Goal: Transaction & Acquisition: Purchase product/service

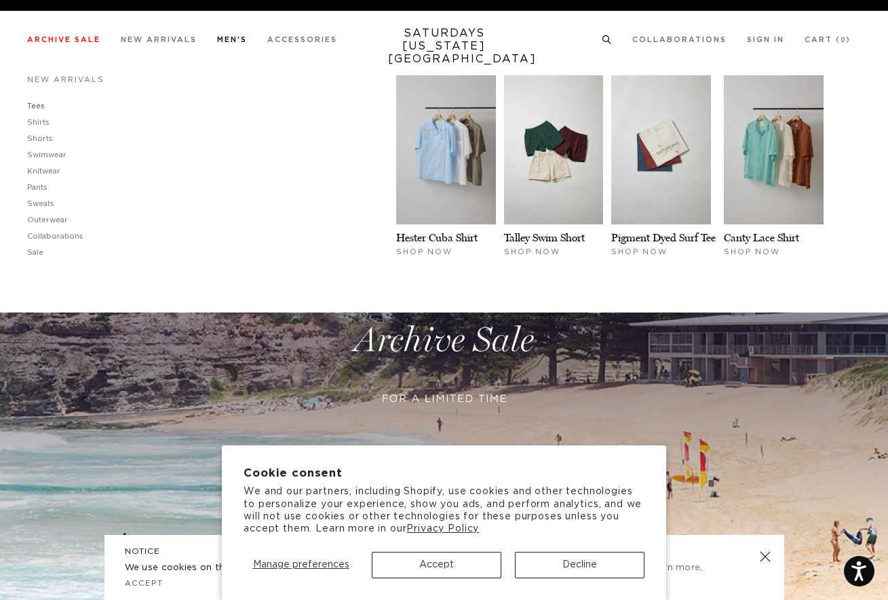
click at [37, 104] on link "Tees" at bounding box center [36, 105] width 18 height 7
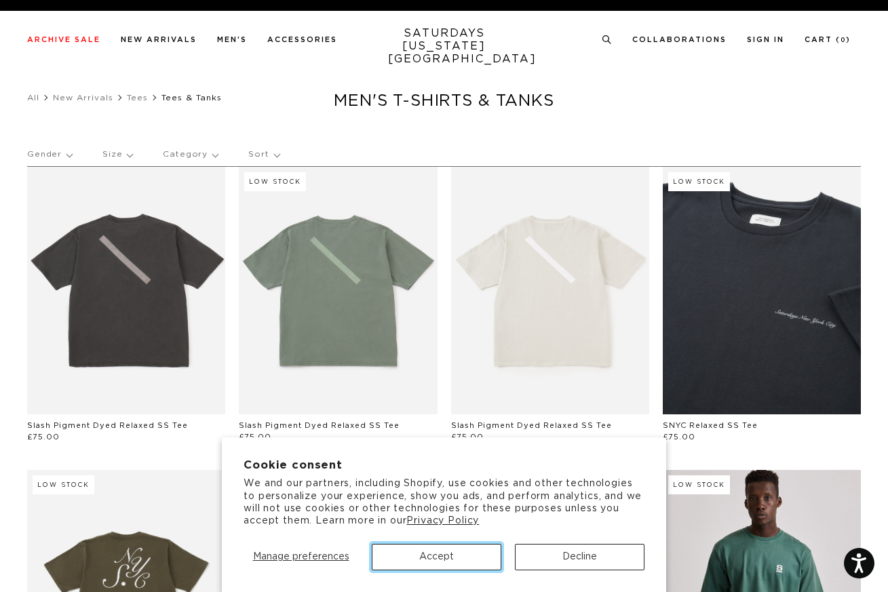
drag, startPoint x: 421, startPoint y: 554, endPoint x: 446, endPoint y: 530, distance: 35.0
click at [421, 554] on button "Accept" at bounding box center [437, 557] width 130 height 26
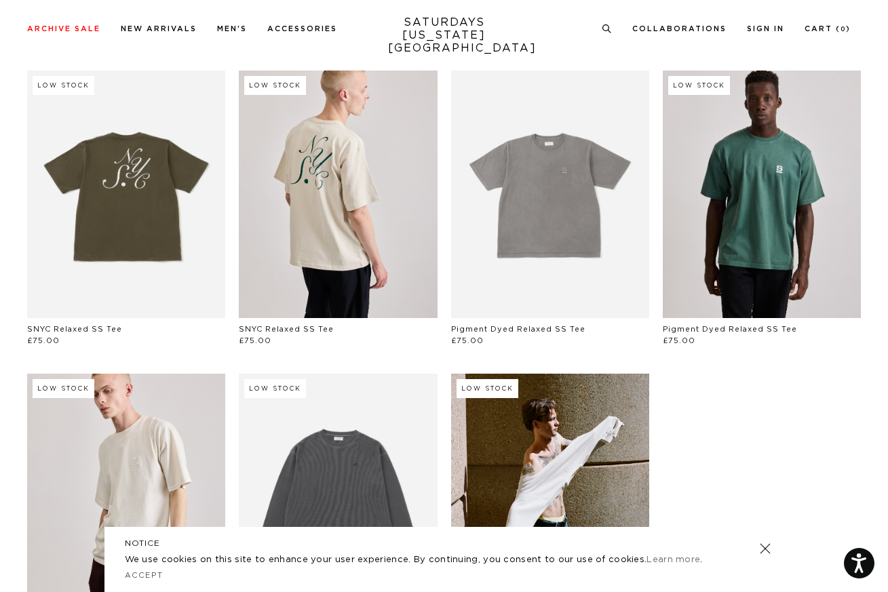
scroll to position [398, 0]
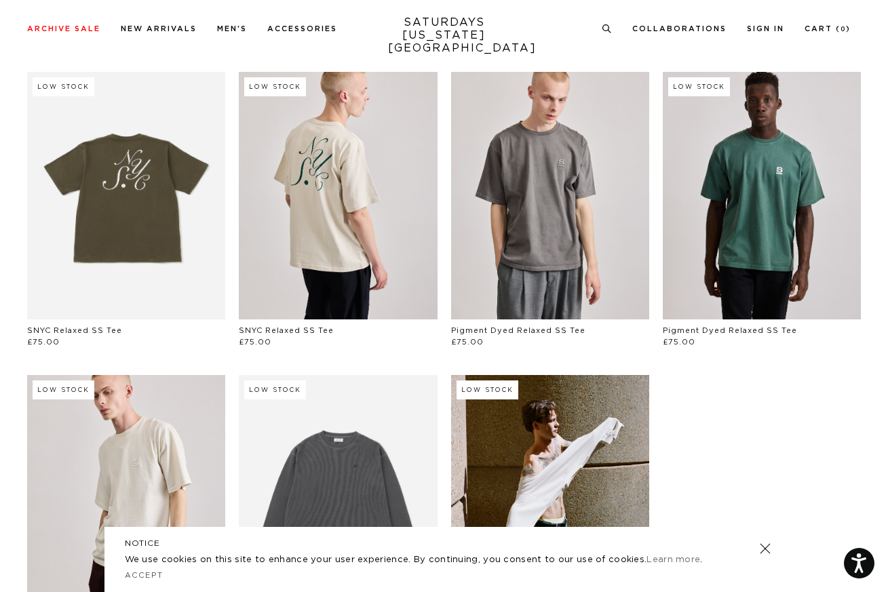
click at [551, 233] on link at bounding box center [550, 196] width 198 height 248
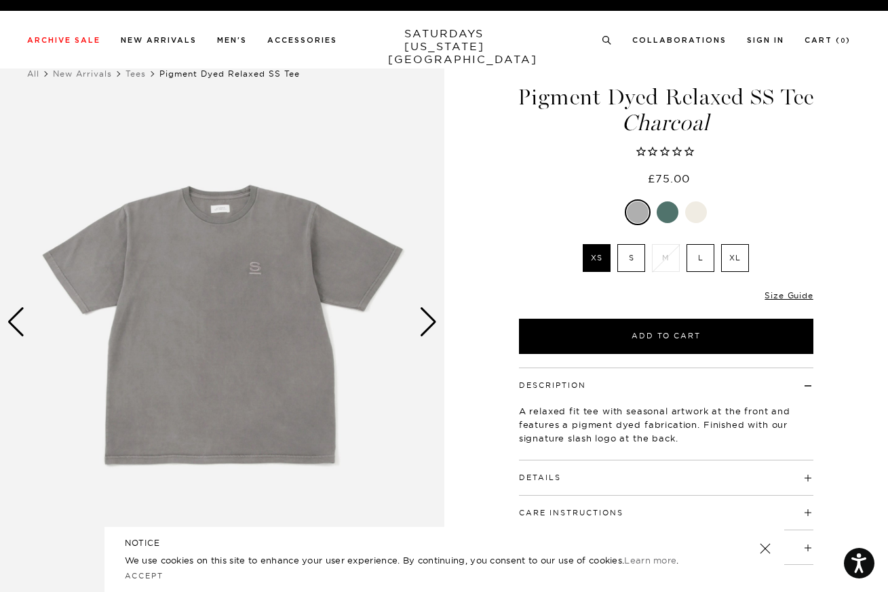
scroll to position [0, 2]
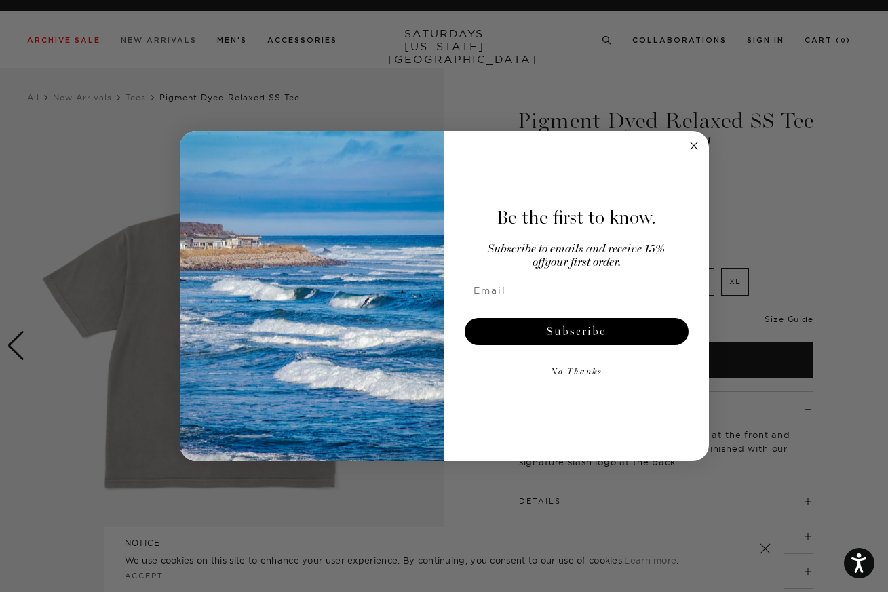
click at [156, 41] on div "Close dialog Be the first to know. Subscribe to emails and receive 15% off your…" at bounding box center [444, 296] width 888 height 592
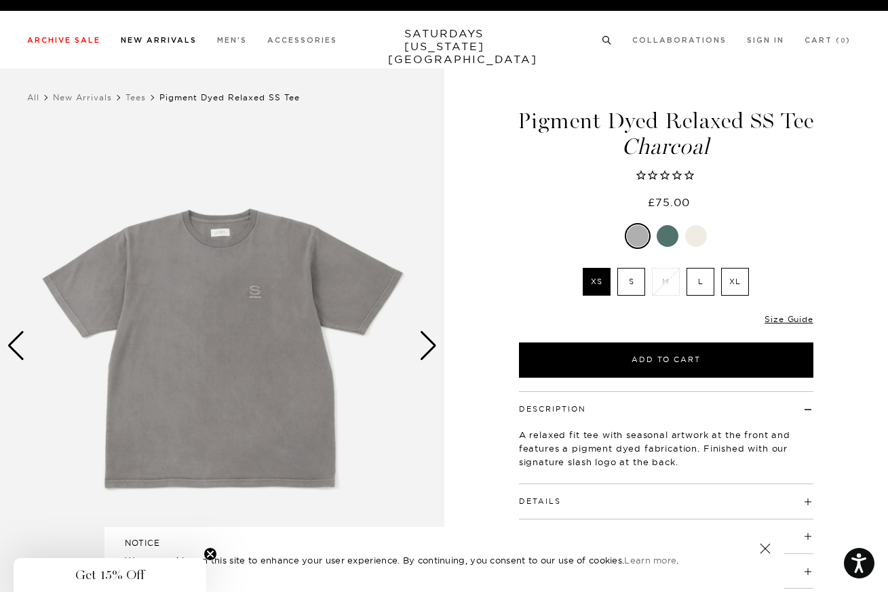
click at [158, 39] on link "New Arrivals" at bounding box center [159, 40] width 76 height 7
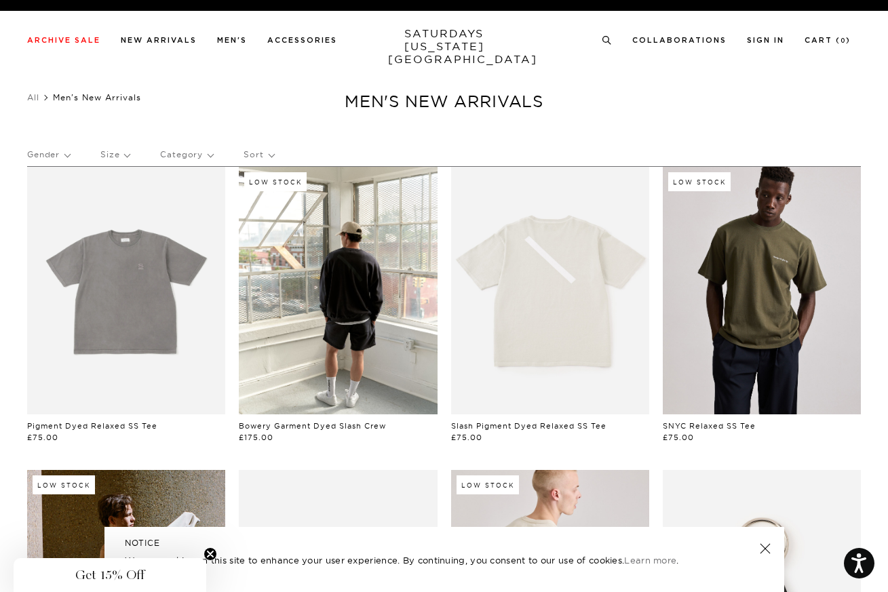
scroll to position [2, 3]
